Goal: Information Seeking & Learning: Learn about a topic

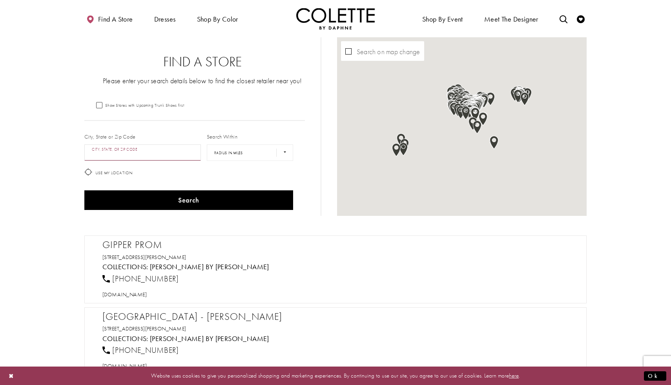
click at [140, 149] on input "City, State, or ZIP Code" at bounding box center [142, 152] width 117 height 16
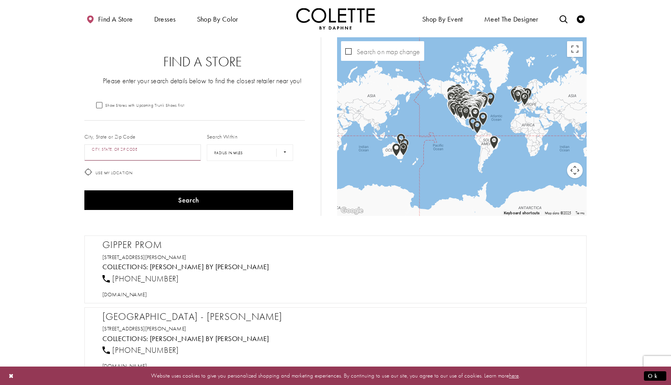
click at [135, 153] on input "City, State, or ZIP Code" at bounding box center [142, 152] width 117 height 16
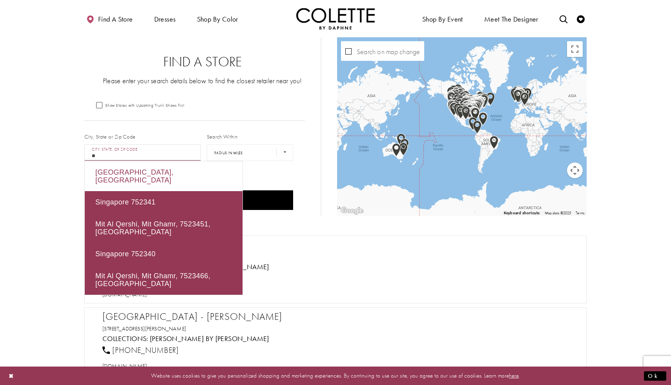
type input "*"
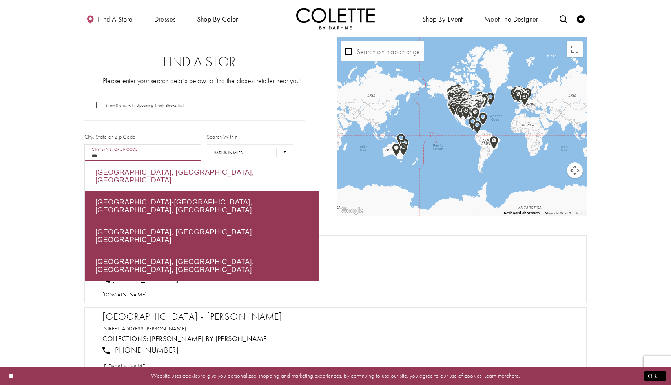
click at [139, 172] on div "Carrollton, TX, USA" at bounding box center [202, 176] width 234 height 30
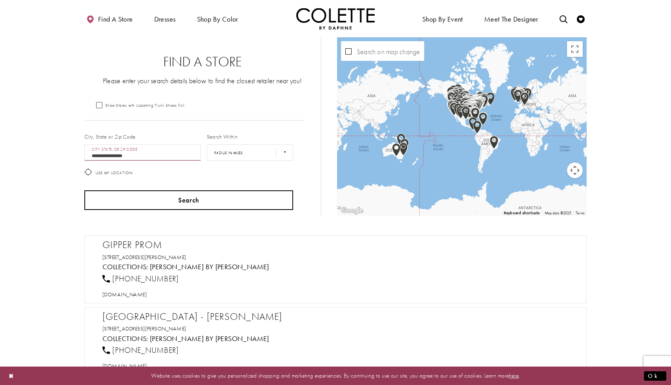
type input "**********"
click at [254, 201] on button "Search" at bounding box center [188, 200] width 209 height 20
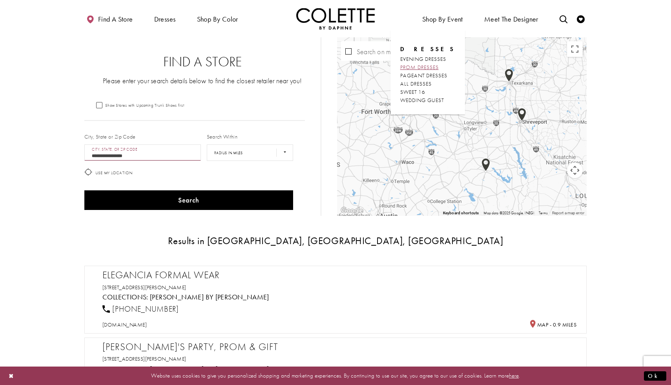
click at [425, 68] on span "PROM DRESSES" at bounding box center [419, 67] width 38 height 7
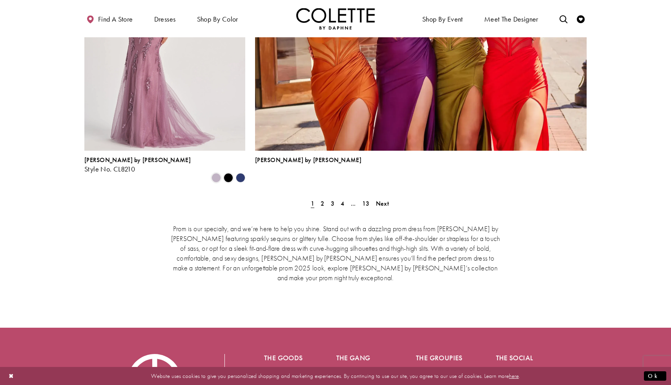
scroll to position [1723, 0]
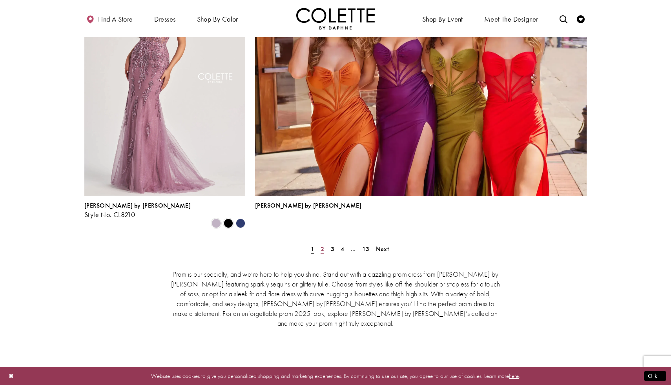
click at [321, 245] on span "2" at bounding box center [323, 249] width 4 height 8
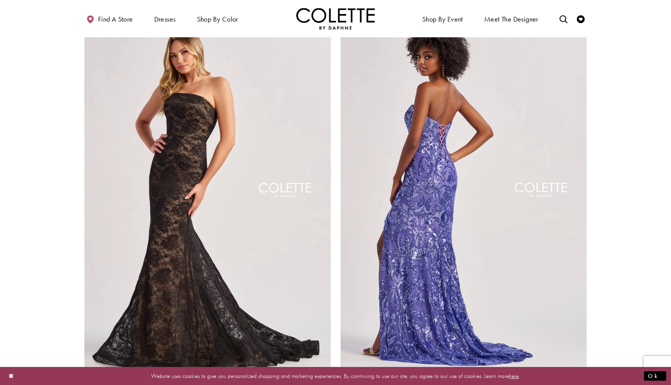
scroll to position [1384, 0]
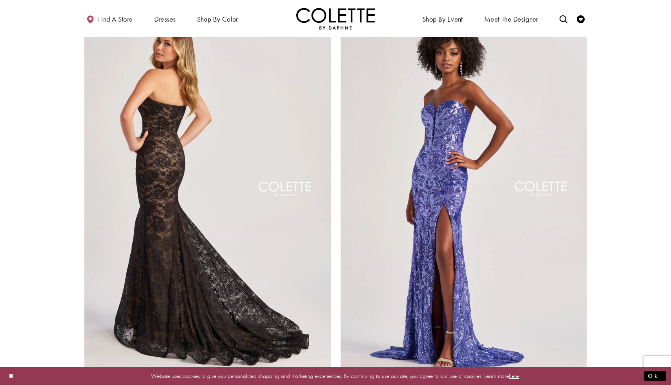
click at [254, 238] on img "Visit Colette by Daphne Style No. CL8670 Page" at bounding box center [207, 191] width 246 height 358
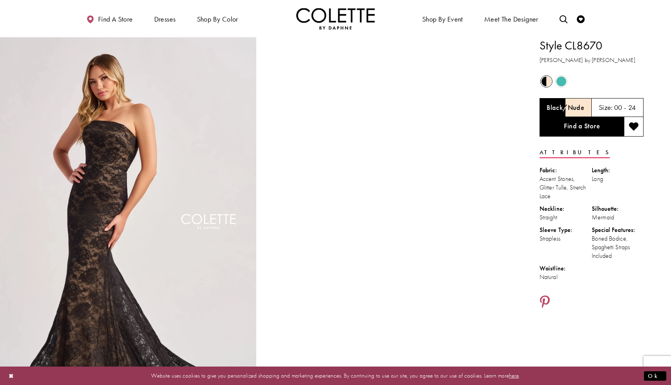
click at [625, 108] on h5 "00 - 24" at bounding box center [625, 108] width 22 height 8
click at [456, 165] on video "Style CL8670 Colette by Daphne #1 autoplay loop mute video" at bounding box center [388, 101] width 256 height 128
click at [618, 105] on h5 "00 - 24" at bounding box center [625, 108] width 22 height 8
click at [627, 107] on h5 "00 - 24" at bounding box center [625, 108] width 22 height 8
click at [595, 124] on link "Find a Store" at bounding box center [582, 127] width 84 height 20
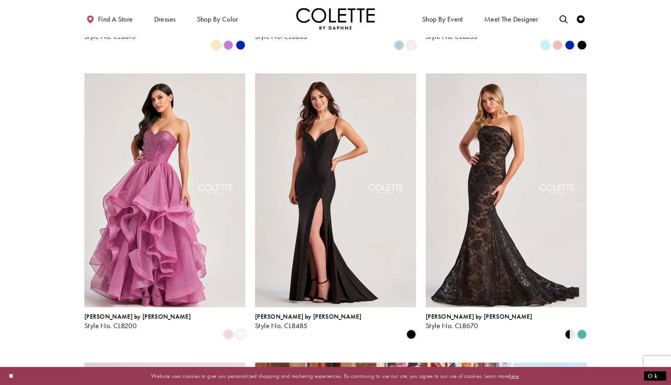
scroll to position [1313, 0]
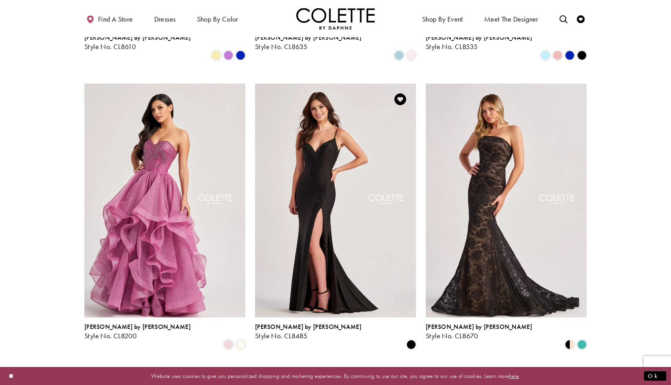
click at [297, 178] on img "Visit Colette by Daphne Style No. CL8485 Page" at bounding box center [335, 201] width 161 height 234
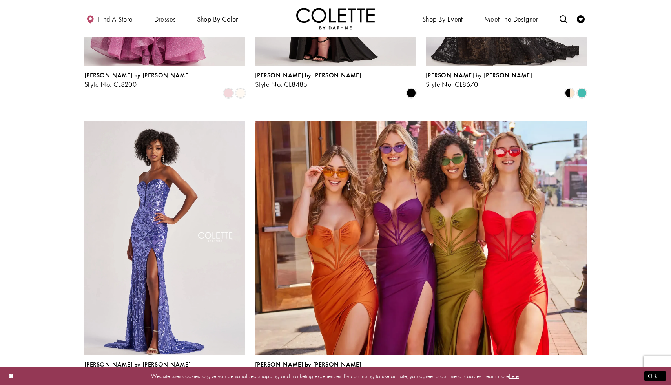
scroll to position [1721, 0]
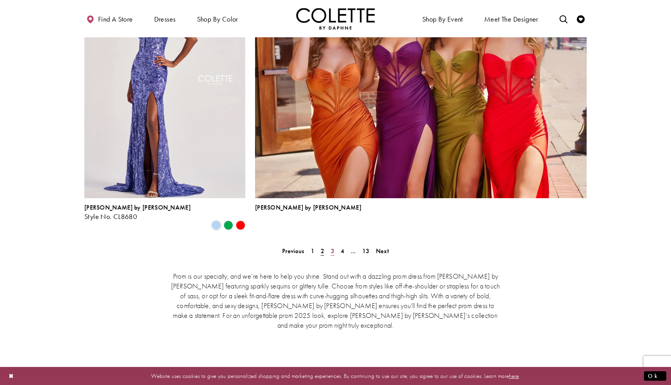
click at [333, 247] on span "3" at bounding box center [333, 251] width 4 height 8
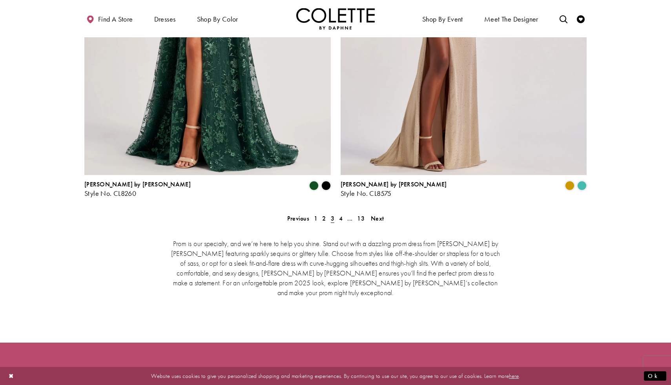
scroll to position [1652, 0]
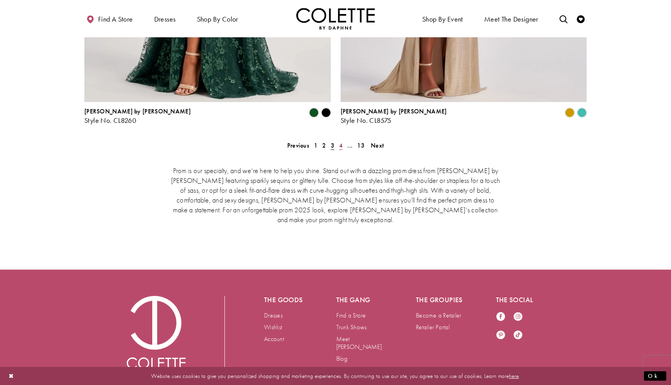
click at [339, 141] on span "4" at bounding box center [341, 145] width 4 height 8
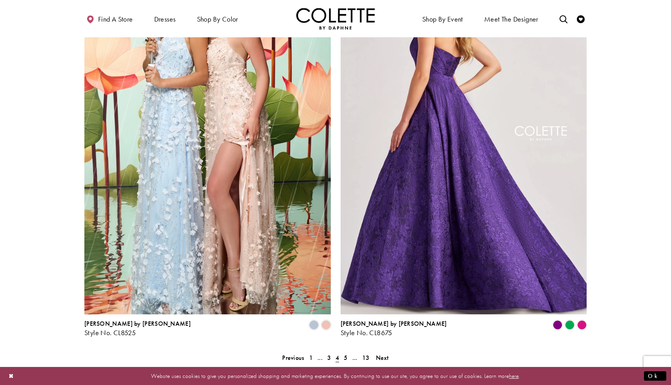
scroll to position [1459, 0]
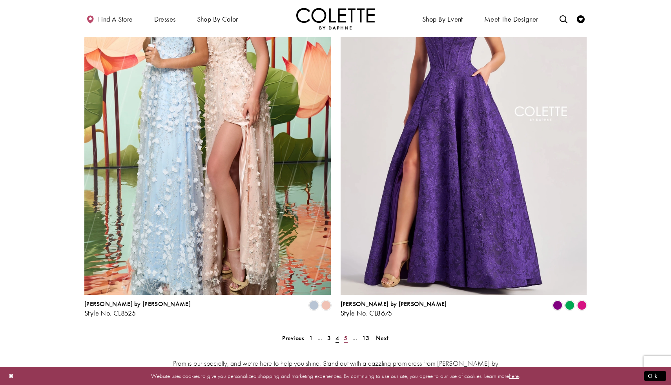
click at [344, 334] on span "5" at bounding box center [346, 338] width 4 height 8
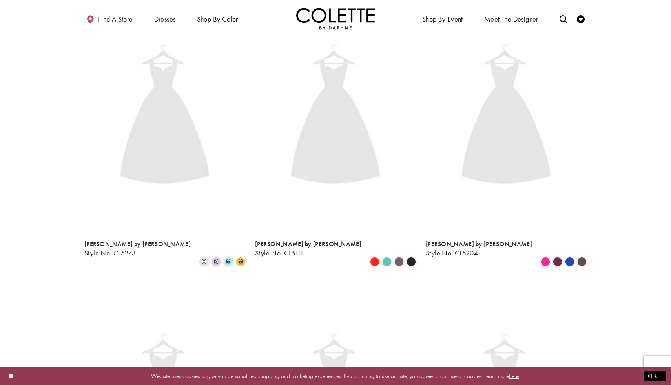
scroll to position [201, 0]
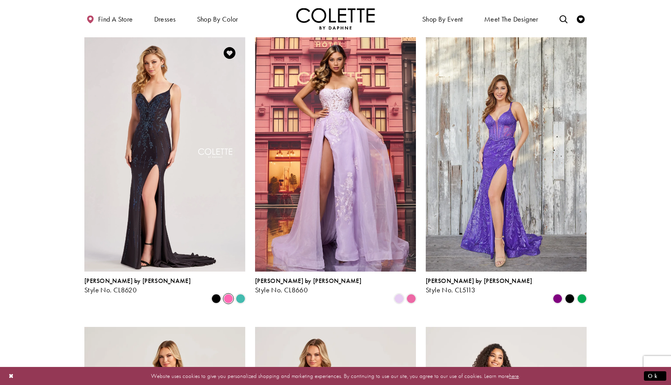
click at [228, 294] on span "Product List" at bounding box center [228, 298] width 9 height 9
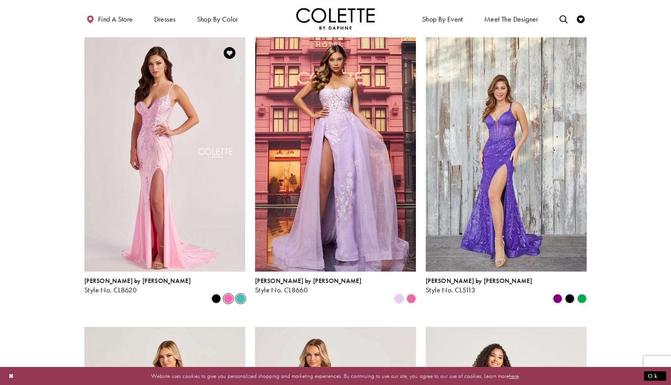
click at [244, 294] on span "Product List" at bounding box center [240, 298] width 9 height 9
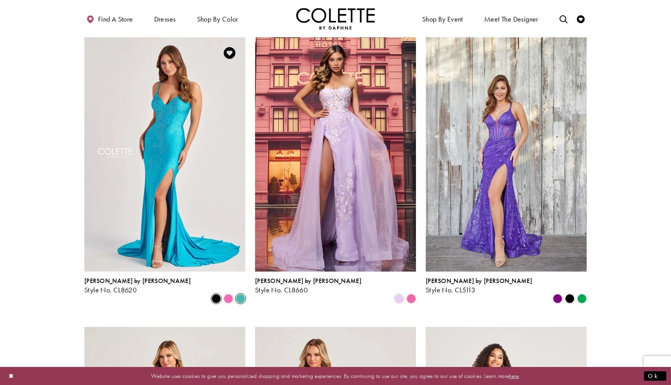
click at [218, 294] on span "Product List" at bounding box center [216, 298] width 9 height 9
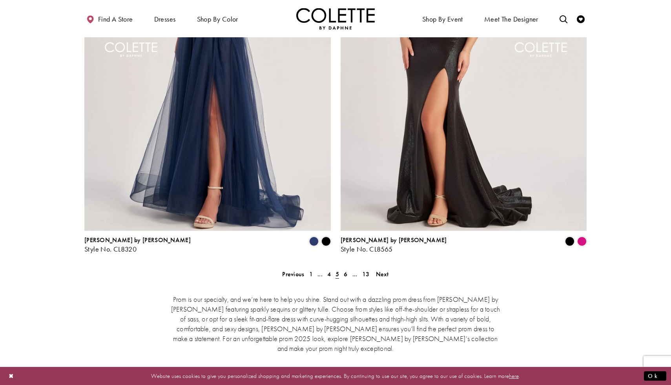
scroll to position [1652, 0]
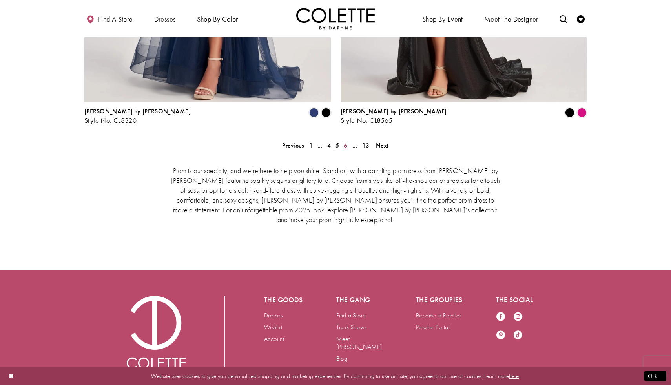
click at [347, 141] on span "6" at bounding box center [346, 145] width 4 height 8
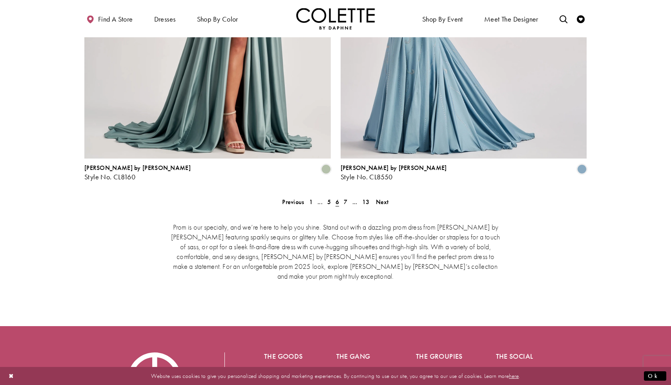
scroll to position [1619, 0]
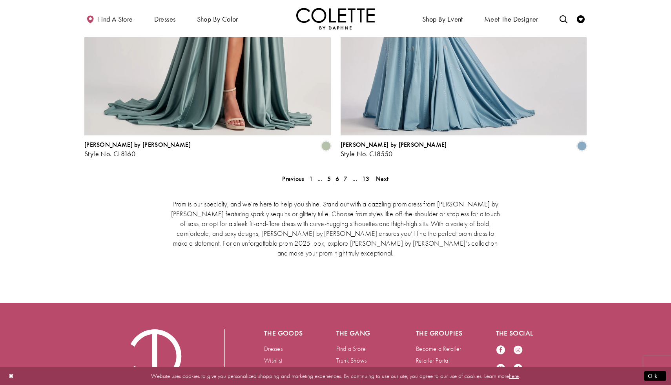
click at [345, 182] on div "Prom is our specialty, and we’re here to help you shine. Stand out with a dazzl…" at bounding box center [335, 227] width 502 height 91
click at [344, 175] on span "7" at bounding box center [346, 179] width 4 height 8
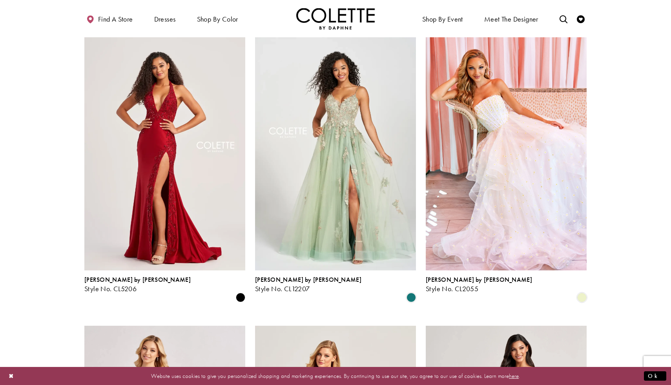
scroll to position [781, 0]
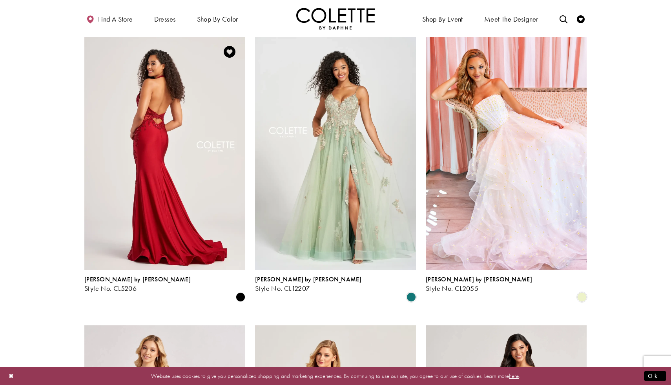
click at [176, 153] on img "Visit Colette by Daphne Style No. CL5206 Page" at bounding box center [164, 153] width 161 height 234
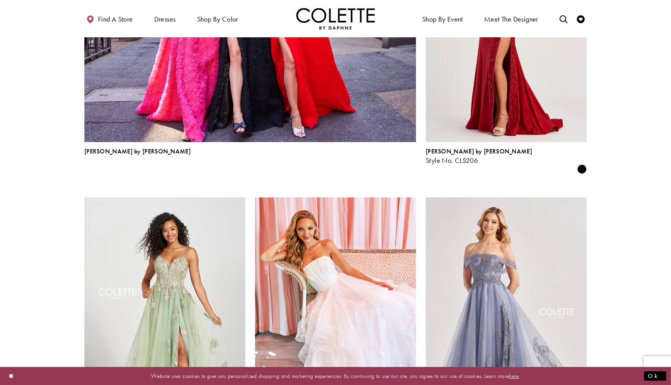
scroll to position [910, 0]
click at [560, 18] on icon "Toggle search" at bounding box center [564, 19] width 8 height 8
click at [524, 18] on input "Search" at bounding box center [523, 19] width 95 height 12
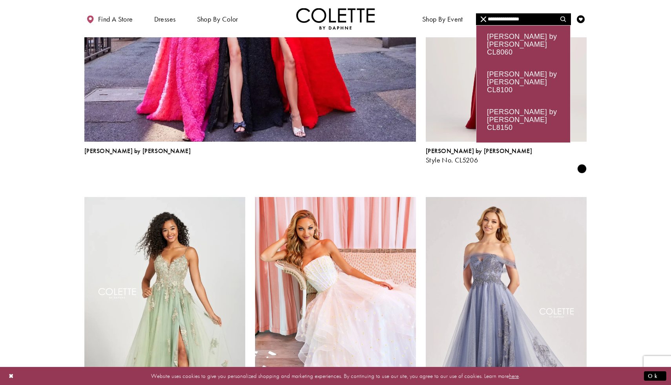
type input "**********"
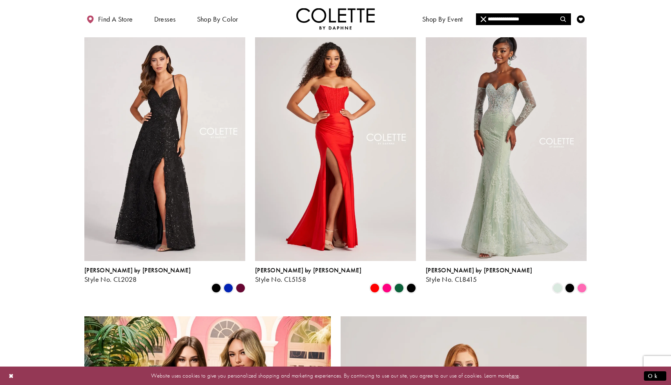
scroll to position [932, 0]
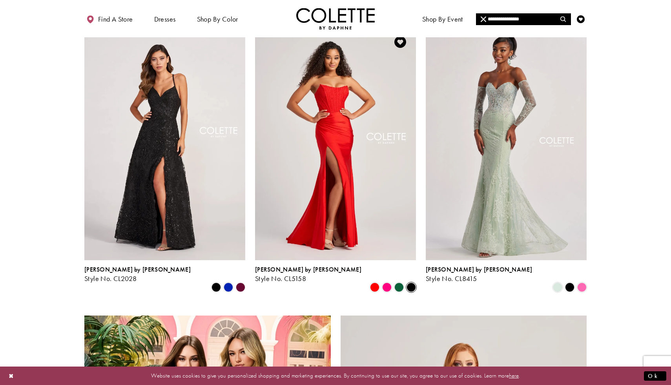
click at [412, 283] on span "Product List" at bounding box center [411, 287] width 9 height 9
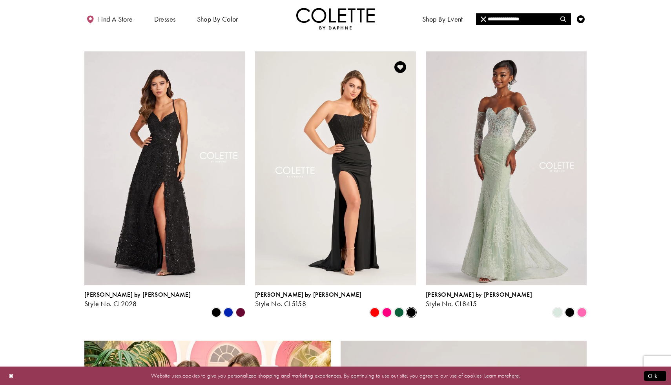
scroll to position [906, 0]
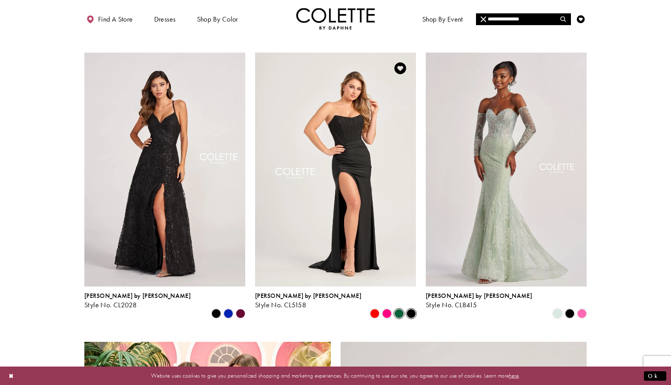
click at [400, 309] on span "Product List" at bounding box center [398, 313] width 9 height 9
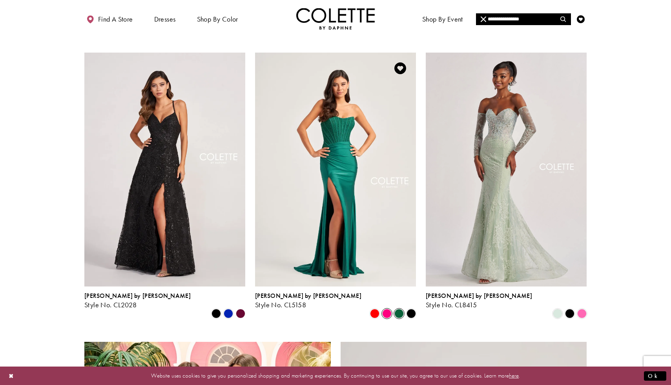
click at [388, 309] on span "Product List" at bounding box center [386, 313] width 9 height 9
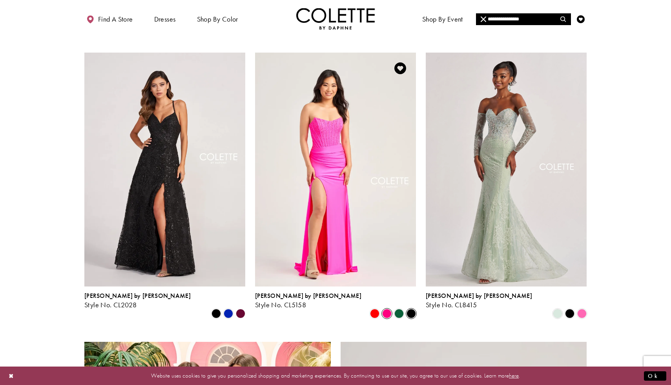
click at [412, 309] on span "Product List" at bounding box center [411, 313] width 9 height 9
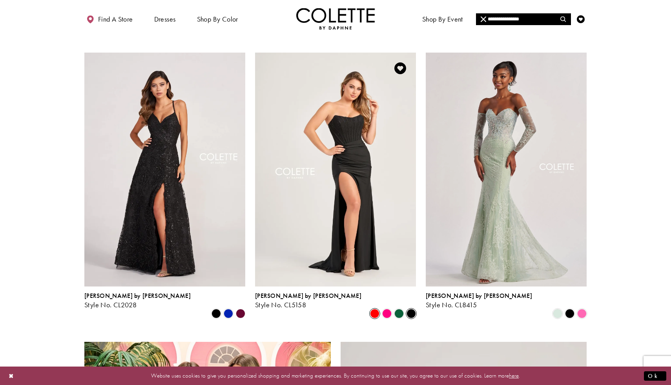
click at [374, 309] on span "Product List" at bounding box center [374, 313] width 9 height 9
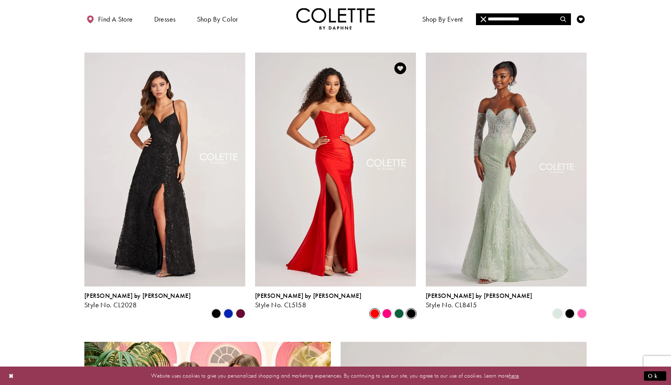
click at [412, 309] on span "Product List" at bounding box center [411, 313] width 9 height 9
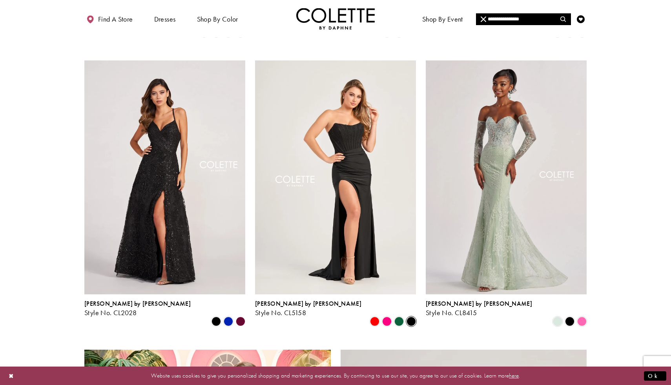
scroll to position [872, 0]
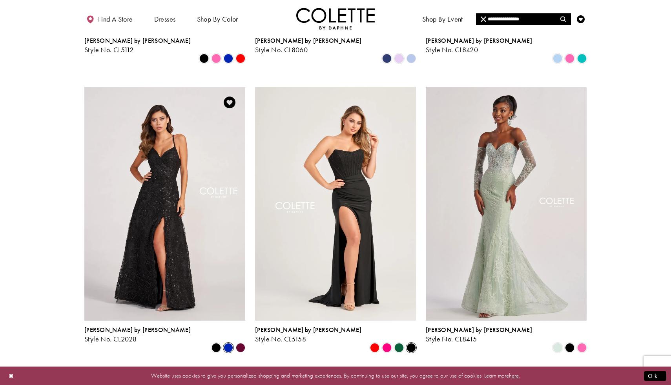
click at [228, 343] on span "Product List" at bounding box center [228, 347] width 9 height 9
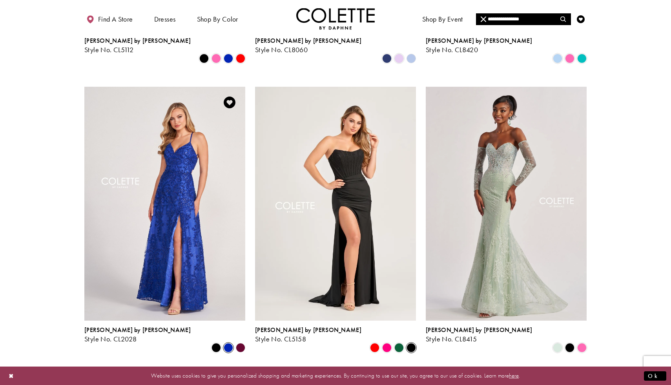
click at [236, 342] on polygon "Product List" at bounding box center [240, 348] width 12 height 12
click at [240, 342] on polygon "Product List" at bounding box center [240, 348] width 12 height 12
click at [242, 342] on polygon "Product List" at bounding box center [240, 348] width 12 height 12
click at [241, 342] on polygon "Product List" at bounding box center [240, 348] width 12 height 12
click at [217, 343] on span "Product List" at bounding box center [216, 347] width 9 height 9
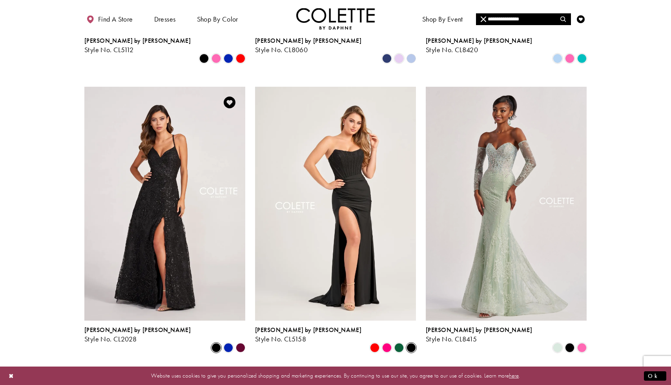
click at [239, 342] on polygon "Product List" at bounding box center [240, 348] width 12 height 12
click at [243, 342] on polygon "Product List" at bounding box center [240, 348] width 12 height 12
click at [225, 343] on span "Product List" at bounding box center [228, 347] width 9 height 9
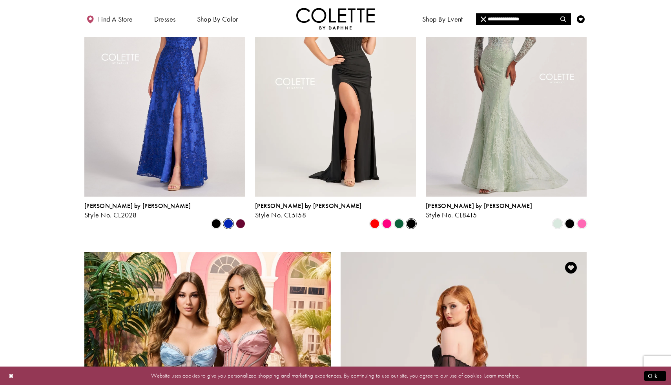
scroll to position [991, 0]
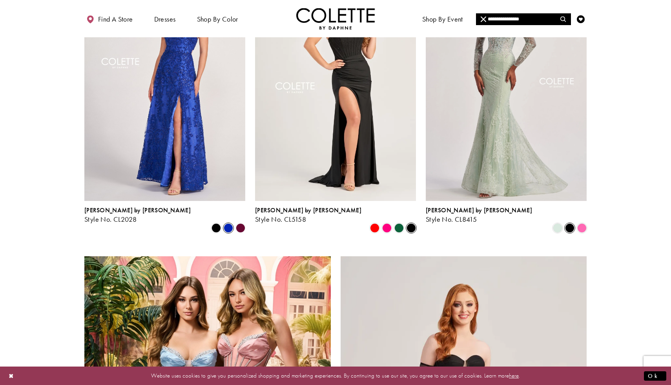
click at [572, 223] on span "Product List" at bounding box center [569, 227] width 9 height 9
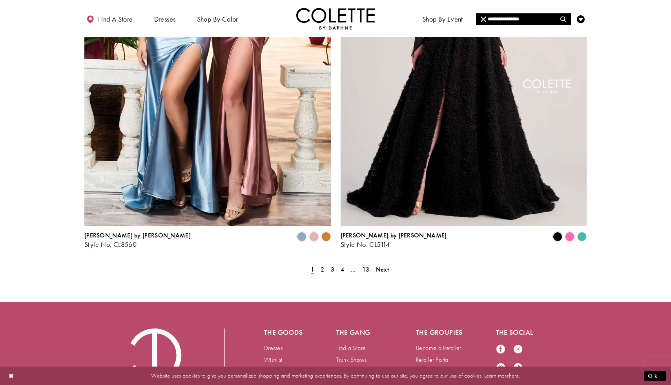
scroll to position [1389, 0]
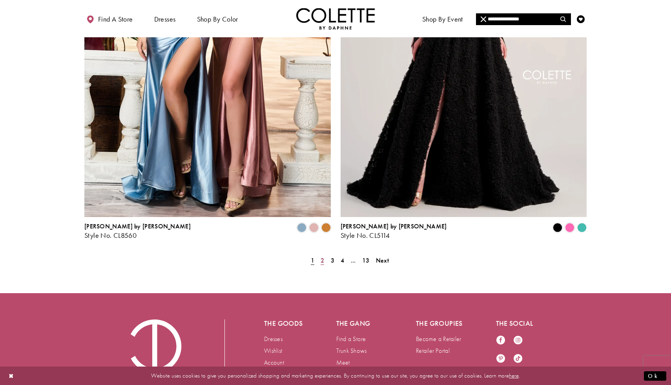
click at [321, 256] on span "2" at bounding box center [323, 260] width 4 height 8
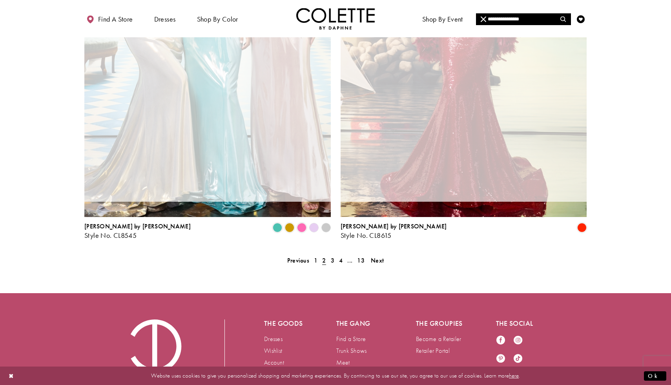
scroll to position [53, 0]
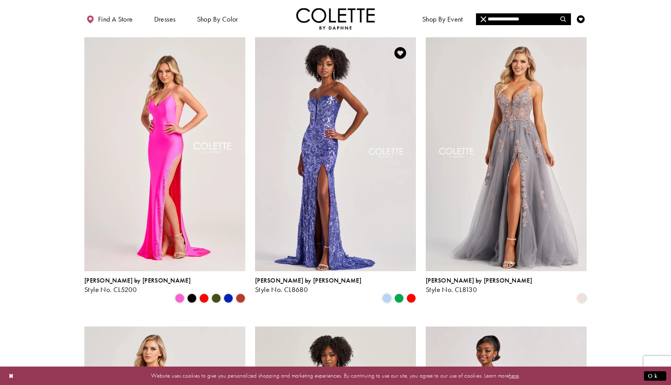
click at [398, 292] on polygon "Product List" at bounding box center [399, 298] width 12 height 12
click at [399, 292] on polygon "Product List" at bounding box center [399, 298] width 12 height 12
click at [410, 292] on polygon "Product List" at bounding box center [411, 298] width 12 height 12
click at [411, 292] on polygon "Product List" at bounding box center [411, 298] width 12 height 12
click at [217, 294] on span "Product List" at bounding box center [216, 298] width 9 height 9
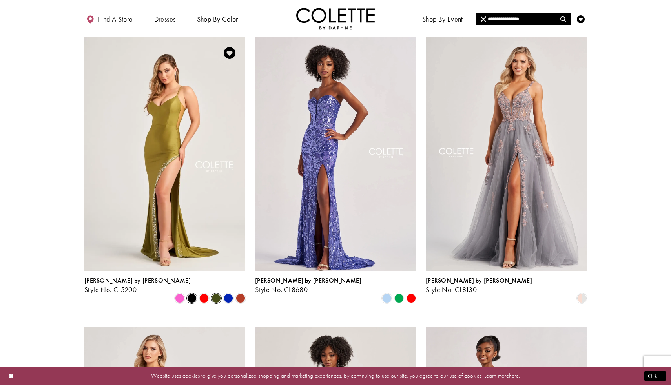
click at [192, 294] on span "Product List" at bounding box center [191, 298] width 9 height 9
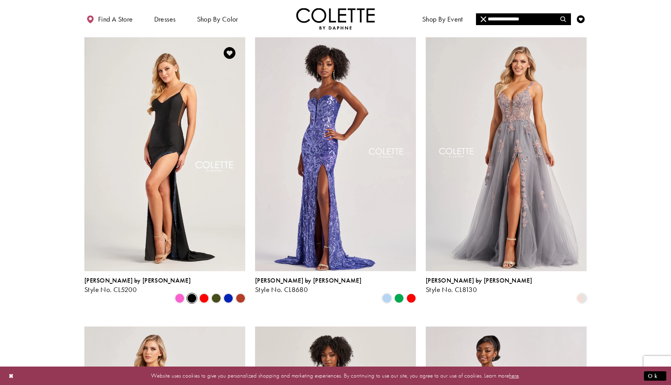
click at [169, 292] on div "Product List" at bounding box center [198, 298] width 97 height 12
click at [240, 294] on span "Product List" at bounding box center [240, 298] width 9 height 9
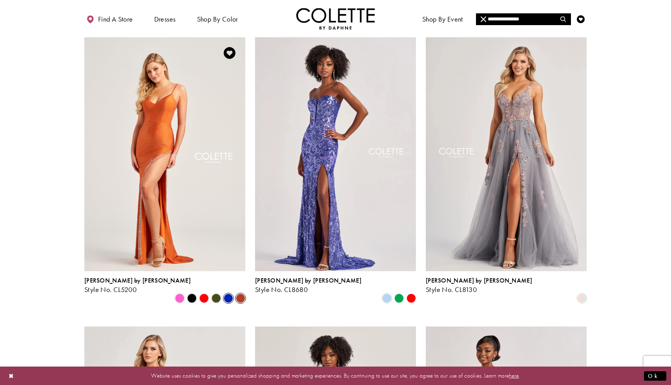
click at [232, 294] on span "Product List" at bounding box center [228, 298] width 9 height 9
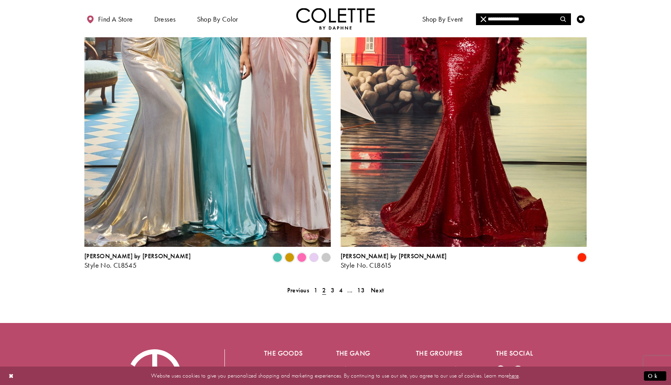
scroll to position [1422, 0]
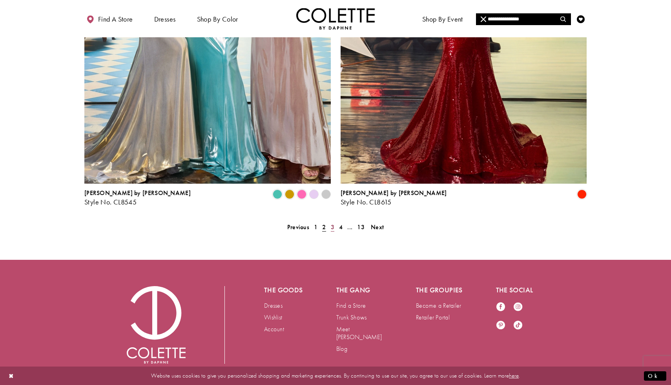
click at [332, 223] on span "3" at bounding box center [333, 227] width 4 height 8
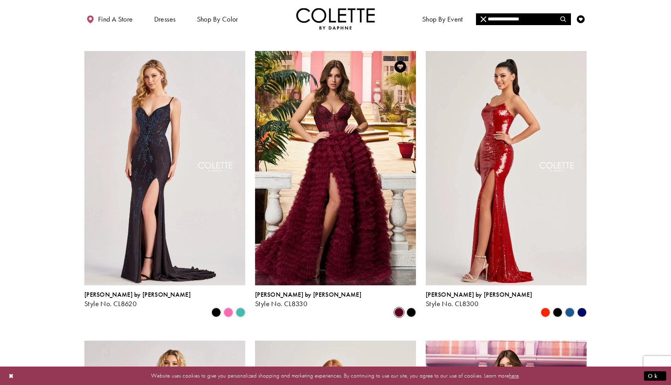
scroll to position [295, 0]
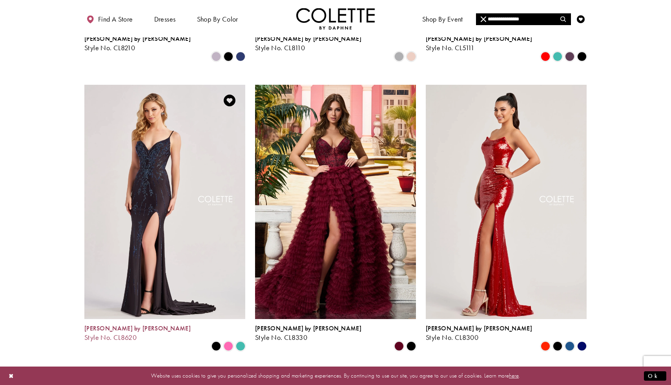
click at [95, 324] on span "[PERSON_NAME] by [PERSON_NAME]" at bounding box center [137, 328] width 106 height 8
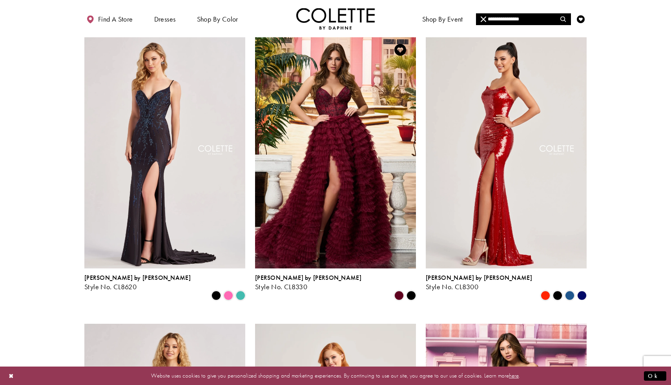
scroll to position [345, 0]
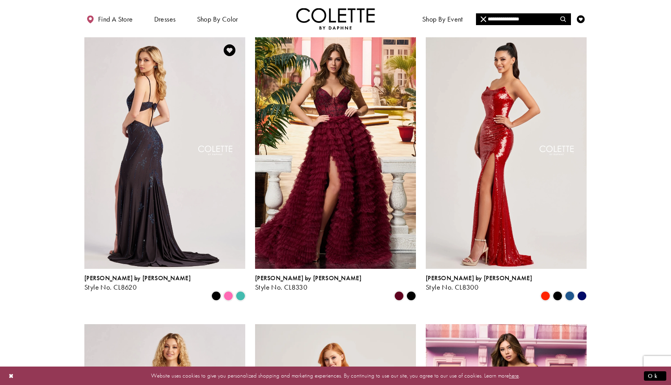
click at [213, 226] on img "Visit Colette by Daphne Style No. CL8620 Page" at bounding box center [164, 152] width 161 height 234
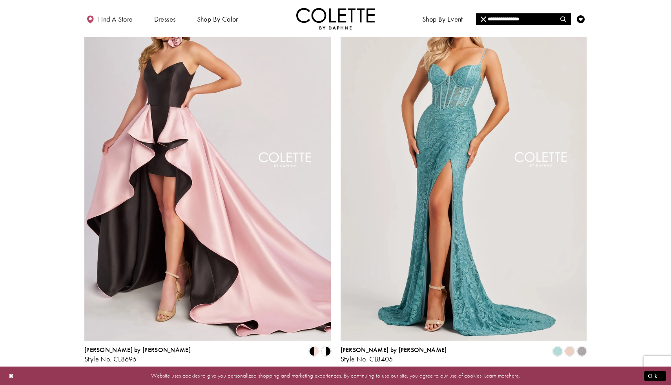
scroll to position [1265, 0]
click at [340, 379] on link "4" at bounding box center [342, 384] width 8 height 11
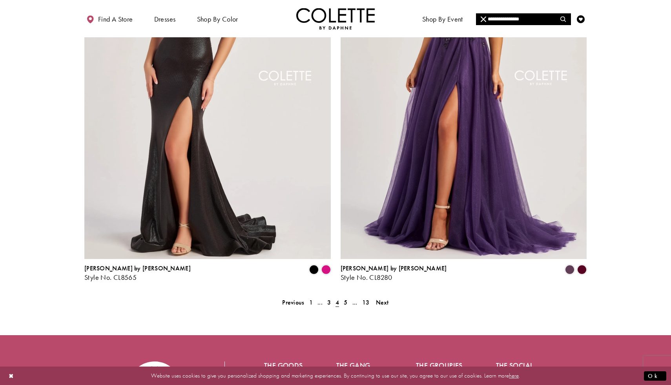
scroll to position [1314, 0]
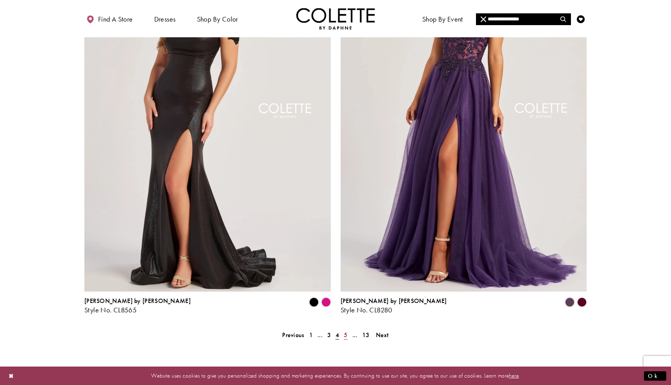
click at [344, 331] on span "5" at bounding box center [346, 335] width 4 height 8
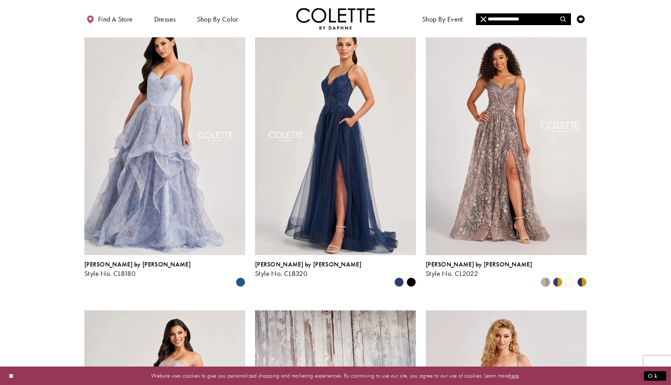
scroll to position [356, 0]
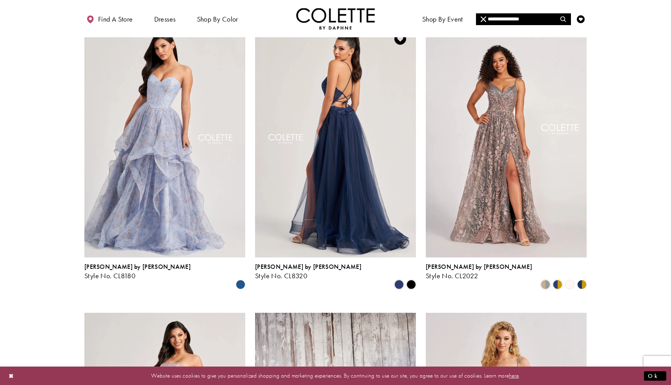
click at [374, 179] on img "Visit Colette by Daphne Style No. CL8320 Page" at bounding box center [335, 140] width 161 height 234
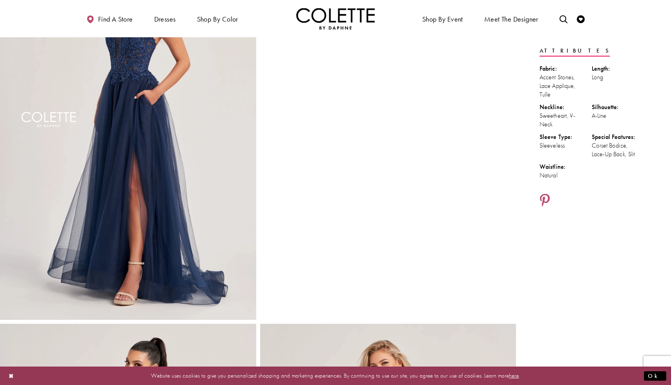
scroll to position [116, 0]
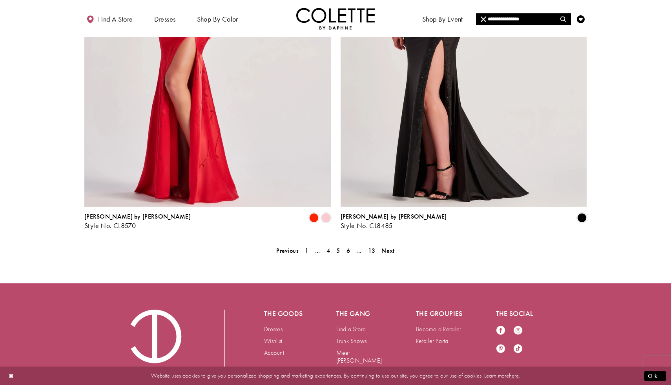
scroll to position [1422, 0]
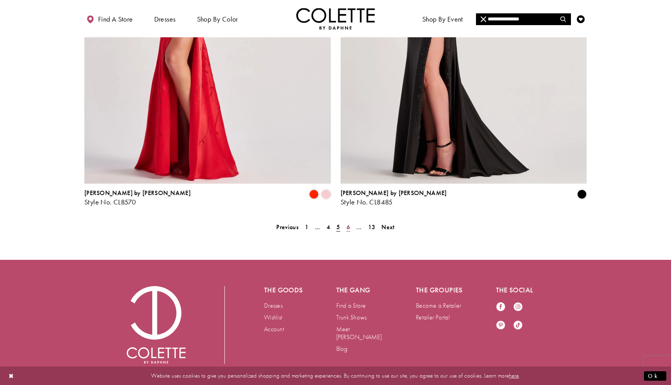
click at [346, 221] on link "6" at bounding box center [348, 226] width 8 height 11
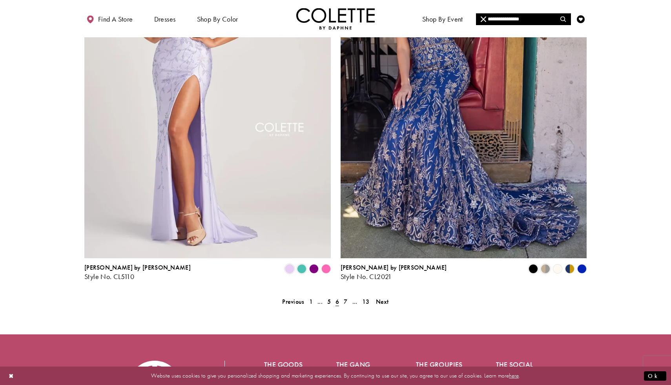
scroll to position [1422, 0]
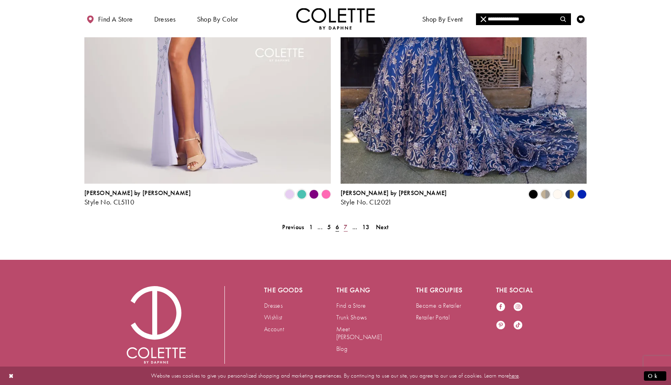
click at [346, 223] on span "7" at bounding box center [346, 227] width 4 height 8
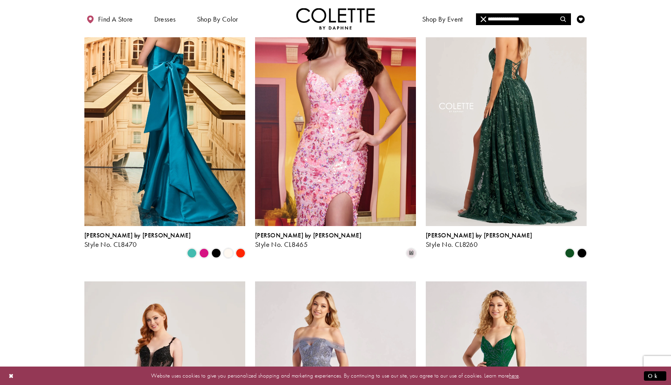
scroll to position [97, 0]
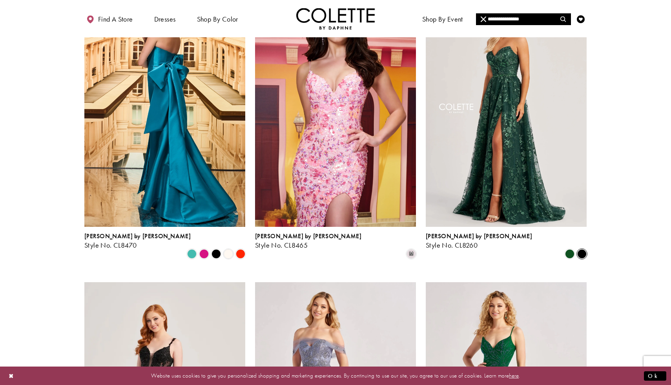
click at [584, 249] on span "Product List" at bounding box center [581, 253] width 9 height 9
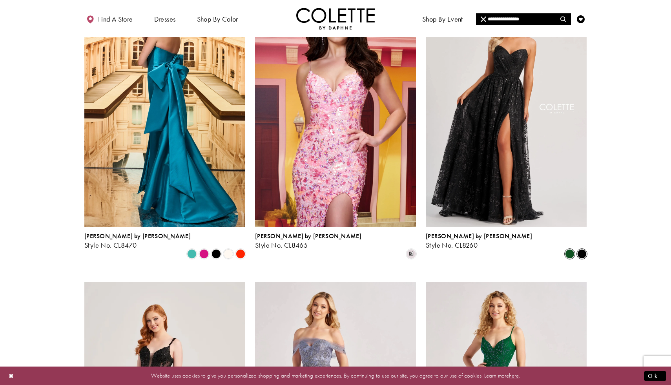
click at [568, 249] on span "Product List" at bounding box center [569, 253] width 9 height 9
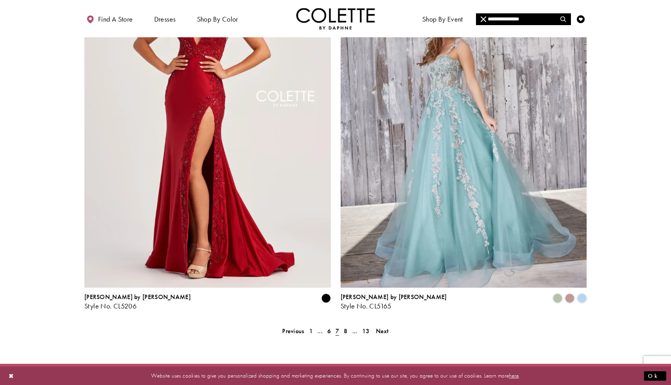
scroll to position [1321, 0]
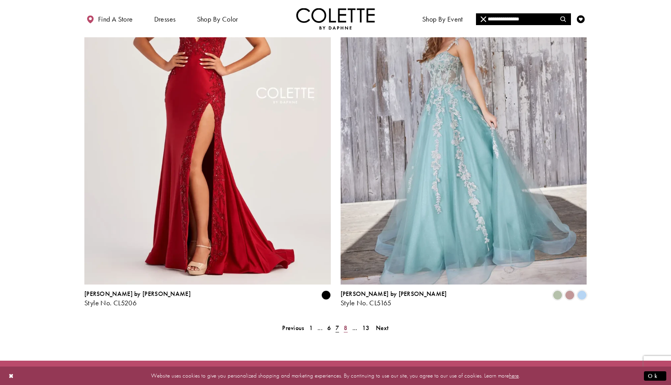
click at [346, 324] on span "8" at bounding box center [346, 328] width 4 height 8
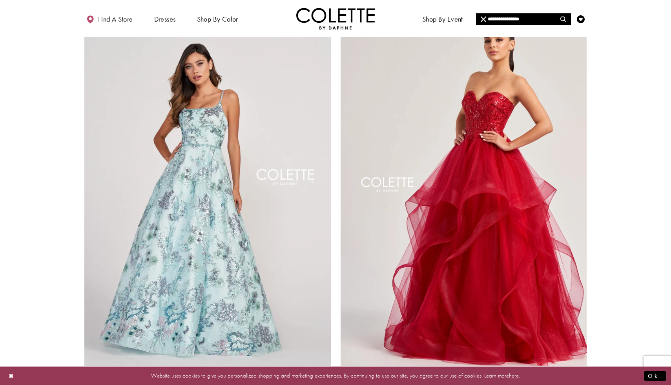
scroll to position [1136, 0]
